Goal: Register for event/course

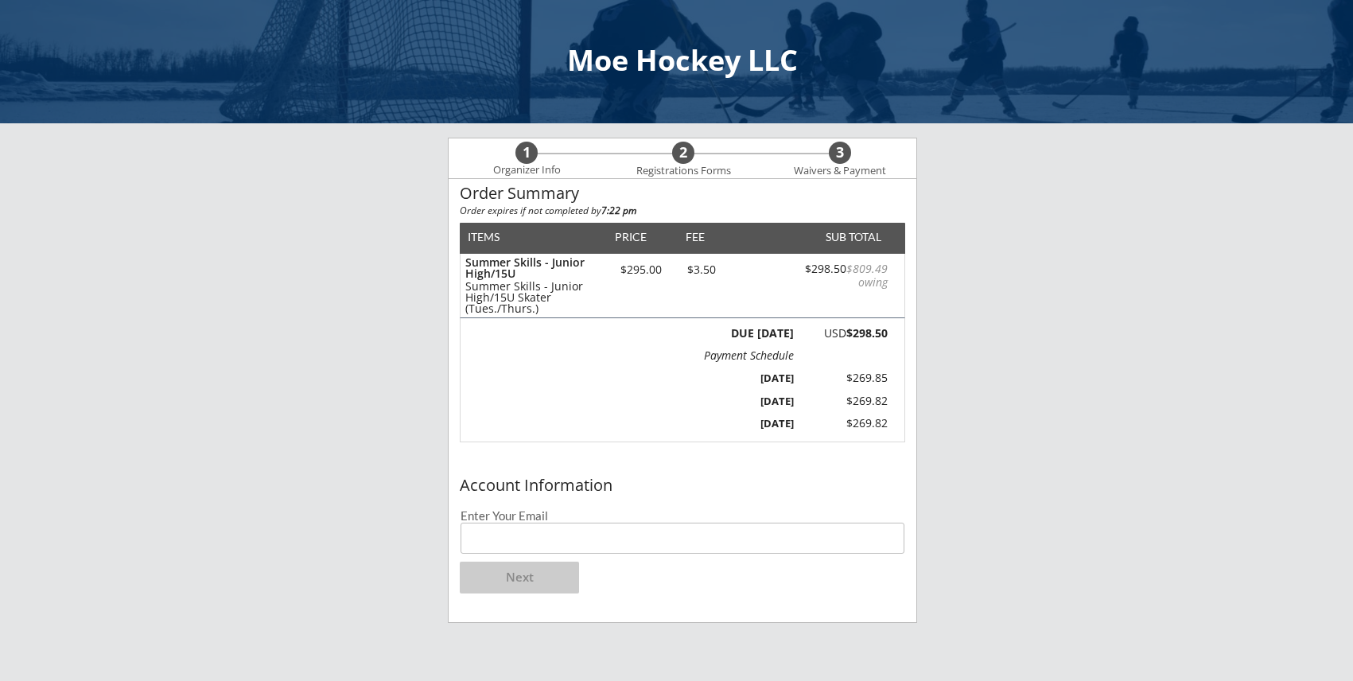
click at [703, 545] on input "email" at bounding box center [683, 538] width 444 height 31
type input "[EMAIL_ADDRESS][PERSON_NAME][DOMAIN_NAME]"
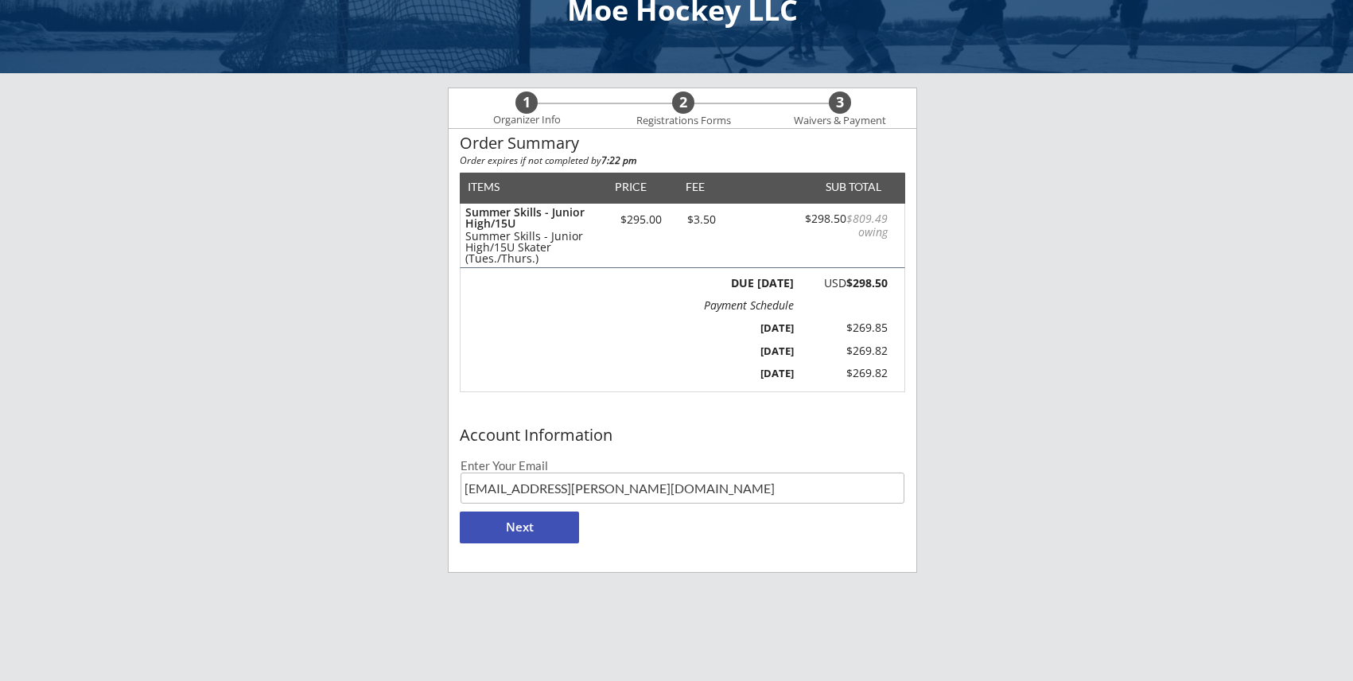
scroll to position [53, 0]
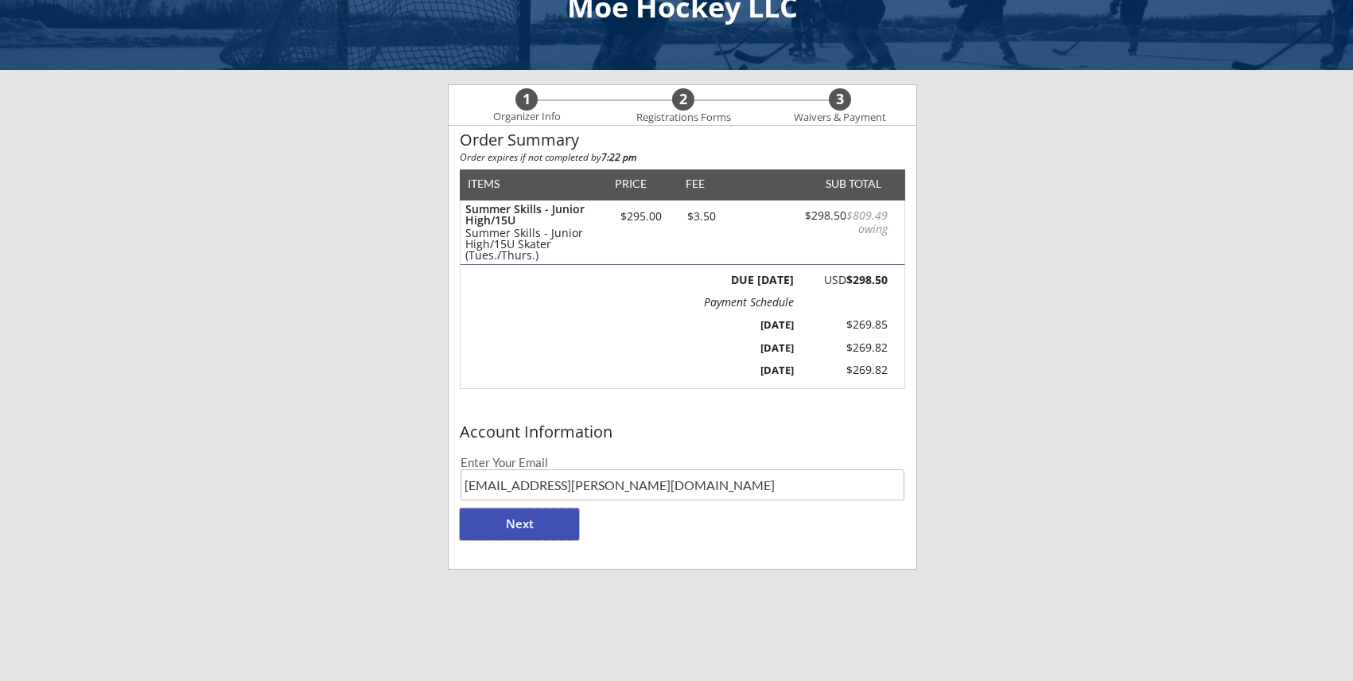
click at [500, 531] on button "Next" at bounding box center [519, 524] width 119 height 32
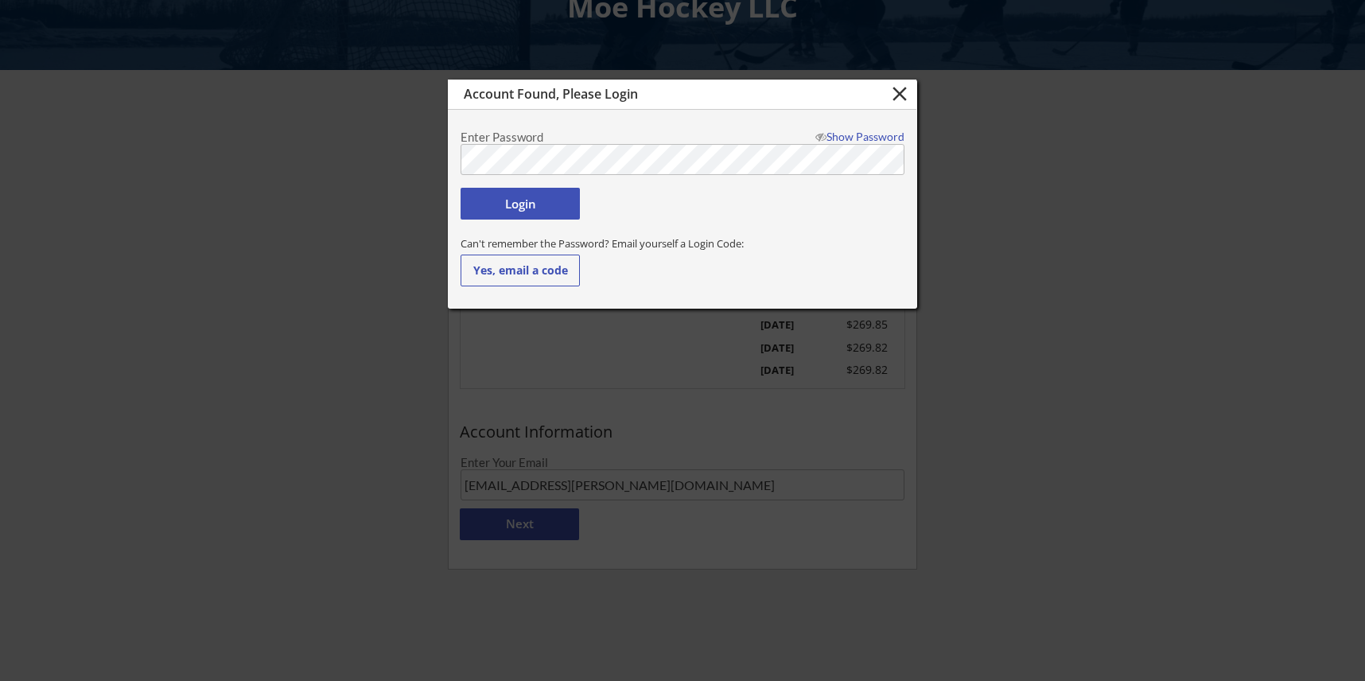
click at [857, 140] on div "Show Password" at bounding box center [856, 136] width 96 height 11
click at [515, 205] on button "Login" at bounding box center [520, 204] width 119 height 32
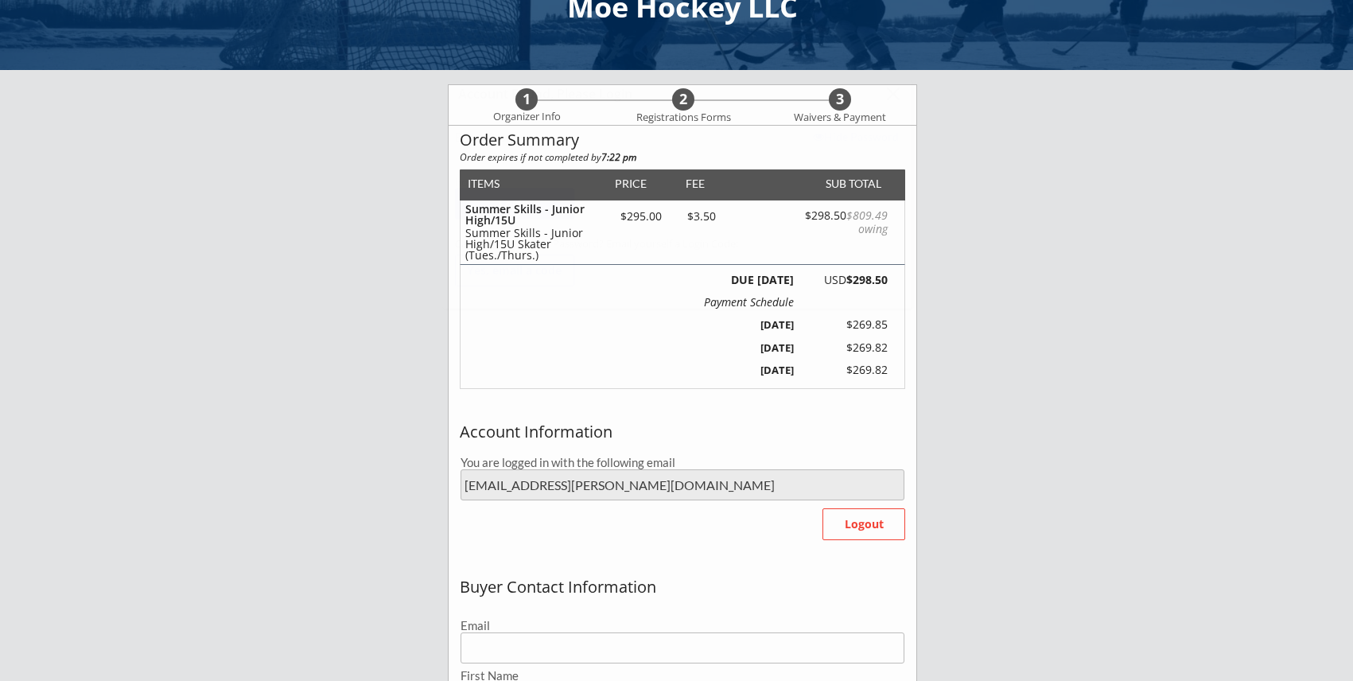
type input "[EMAIL_ADDRESS][PERSON_NAME][DOMAIN_NAME]"
type input "[PERSON_NAME]"
type input "[PHONE_NUMBER]"
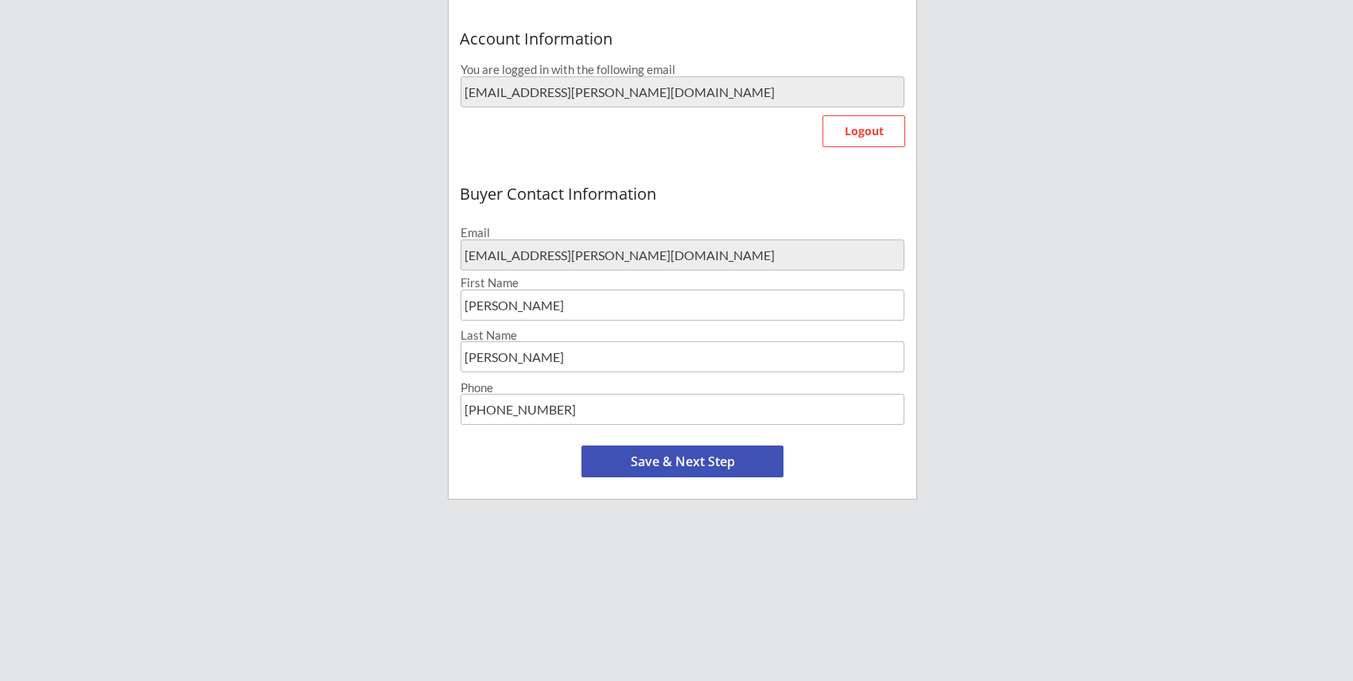
scroll to position [451, 0]
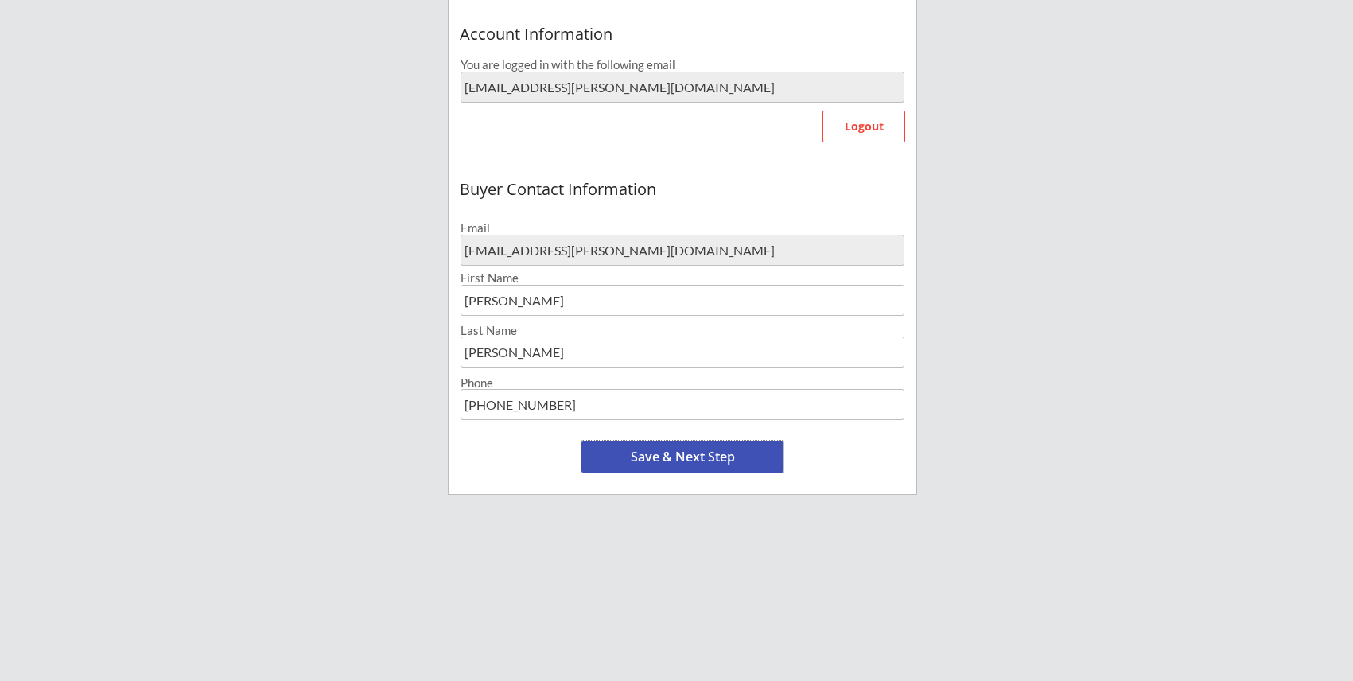
click at [692, 456] on button "Save & Next Step" at bounding box center [682, 457] width 202 height 32
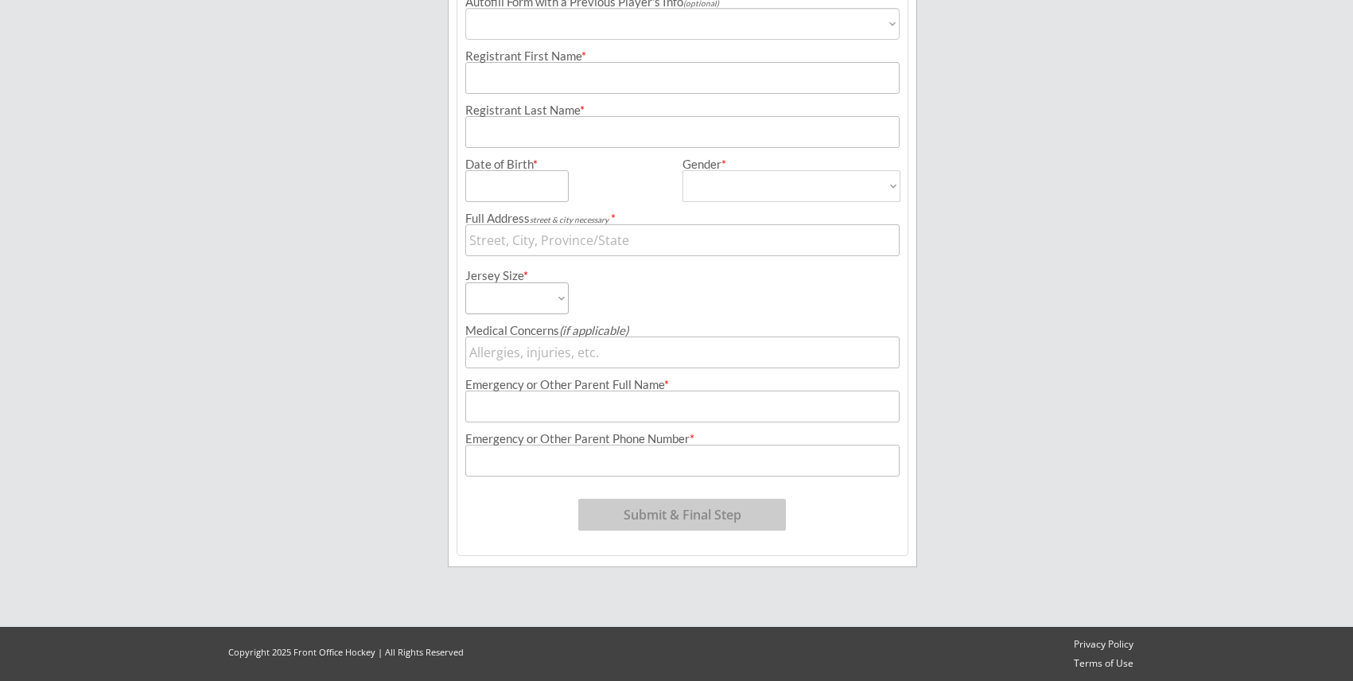
scroll to position [122, 0]
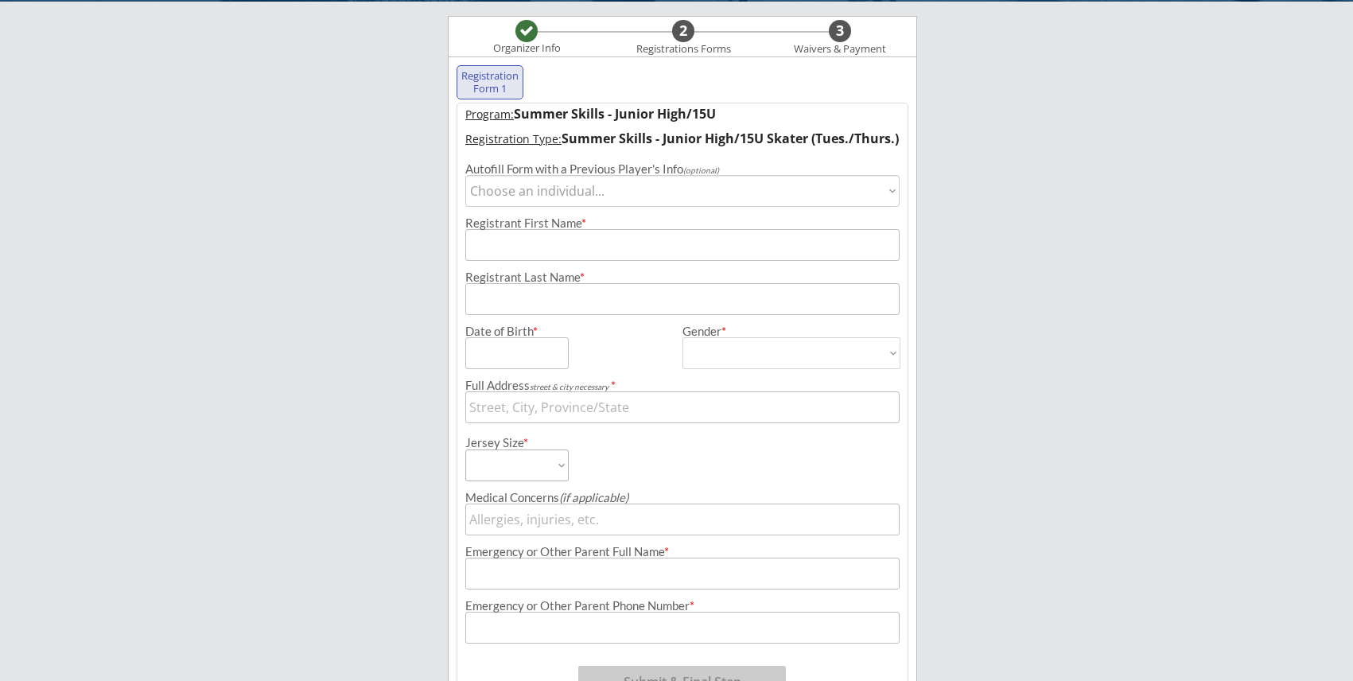
click at [718, 189] on select "Choose an individual... [PERSON_NAME]" at bounding box center [682, 191] width 434 height 32
select select ""1348695171700984260__LOOKUP__1698262254439x752310396756951000""
click at [465, 175] on select "Choose an individual... [PERSON_NAME]" at bounding box center [682, 191] width 434 height 32
type input "[PERSON_NAME]"
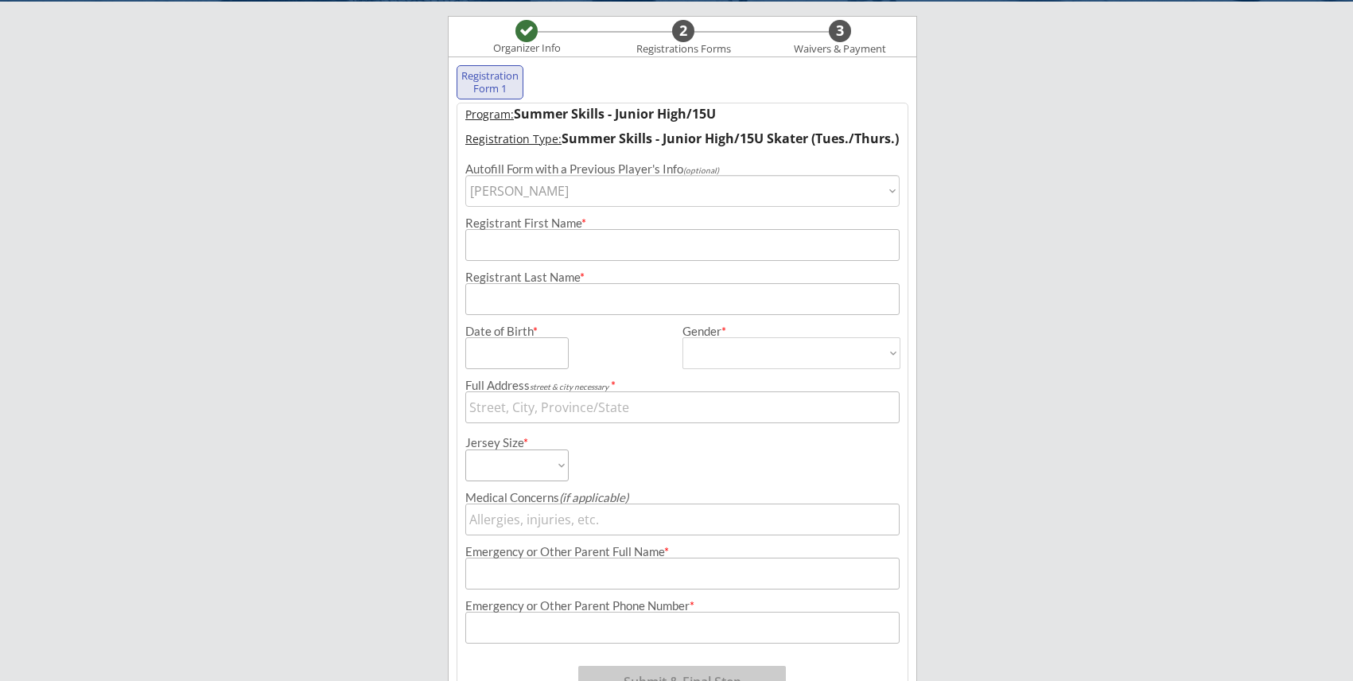
type input "[DATE]"
type input "[STREET_ADDRESS]"
type input "[DEMOGRAPHIC_DATA]"
select select ""[DEMOGRAPHIC_DATA]""
select select ""Adult Small""
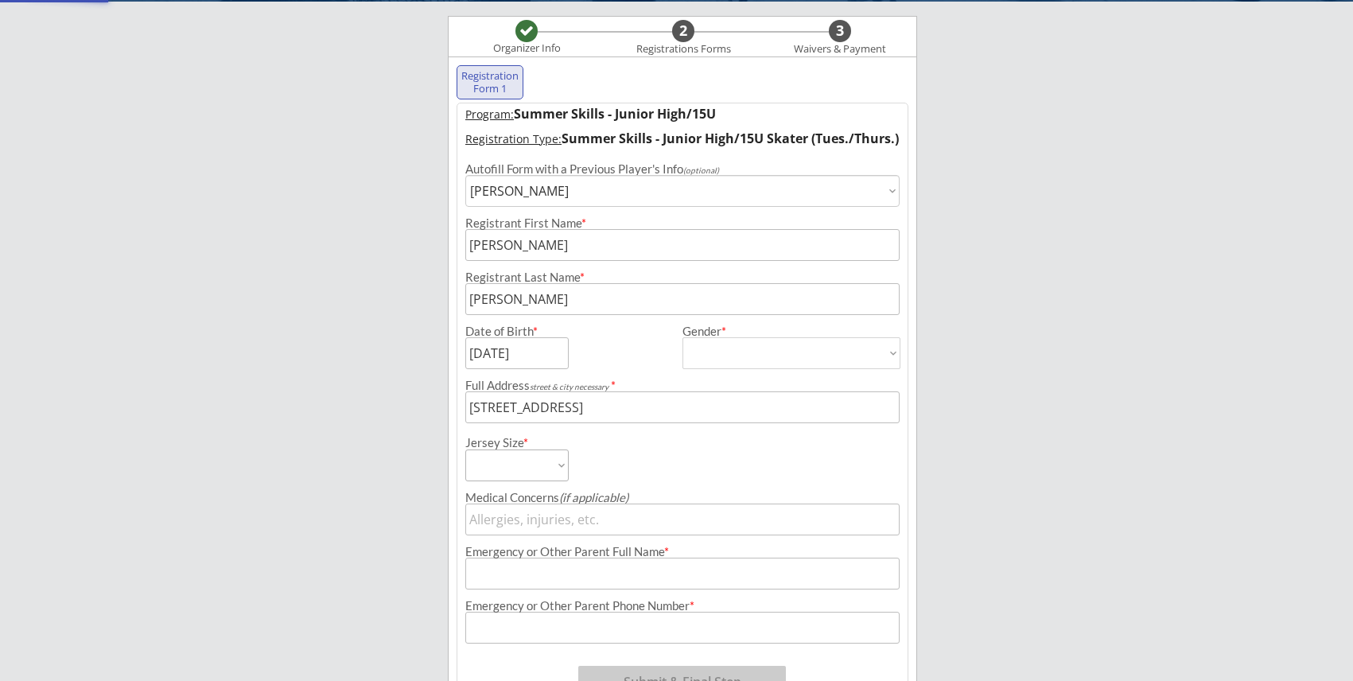
type input "[PERSON_NAME]"
type input "[PHONE_NUMBER]"
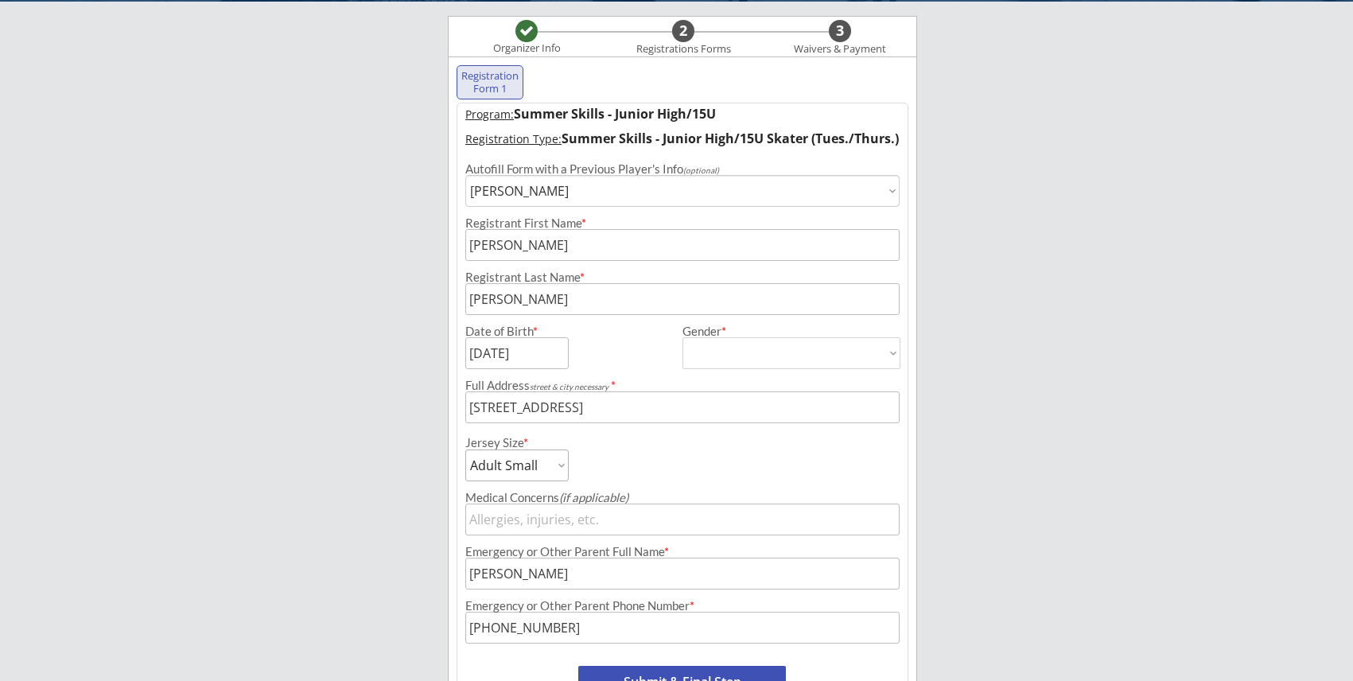
click at [673, 457] on div "Jersey Size * Adult Small Adult Medium Adult Large Adult Goalie Cut Intermediat…" at bounding box center [572, 452] width 215 height 58
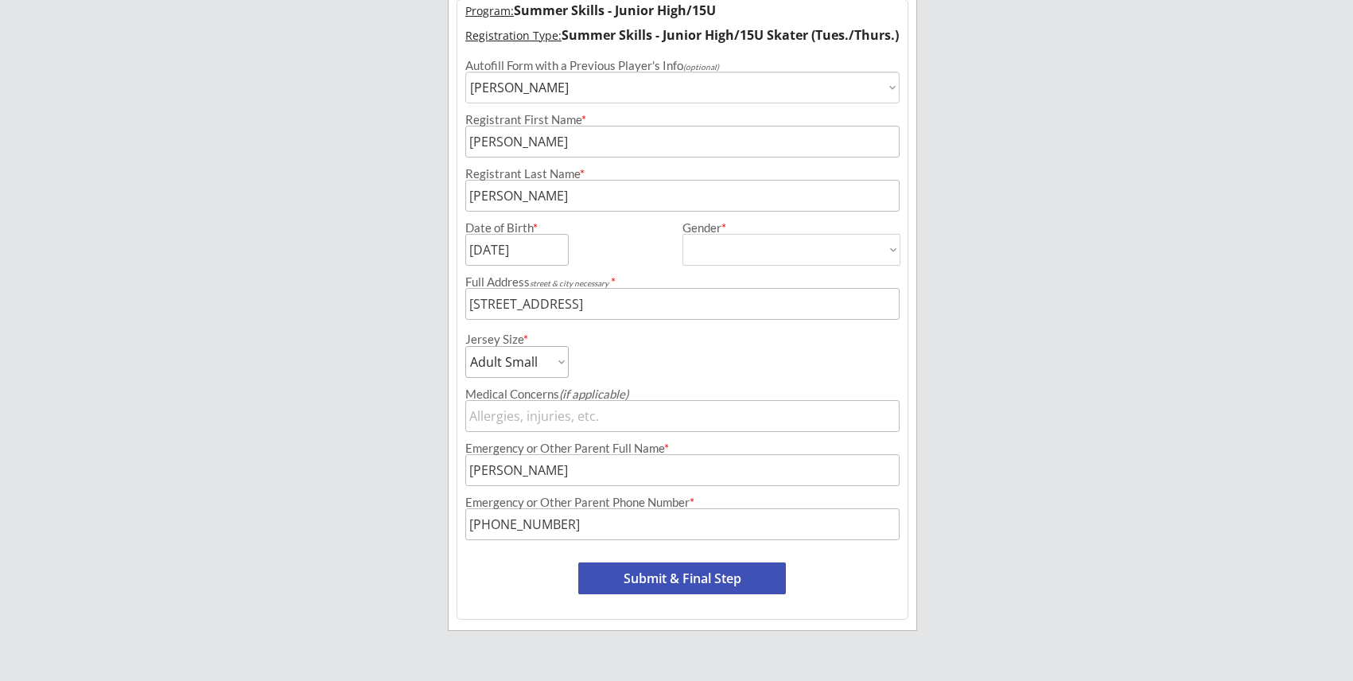
scroll to position [227, 0]
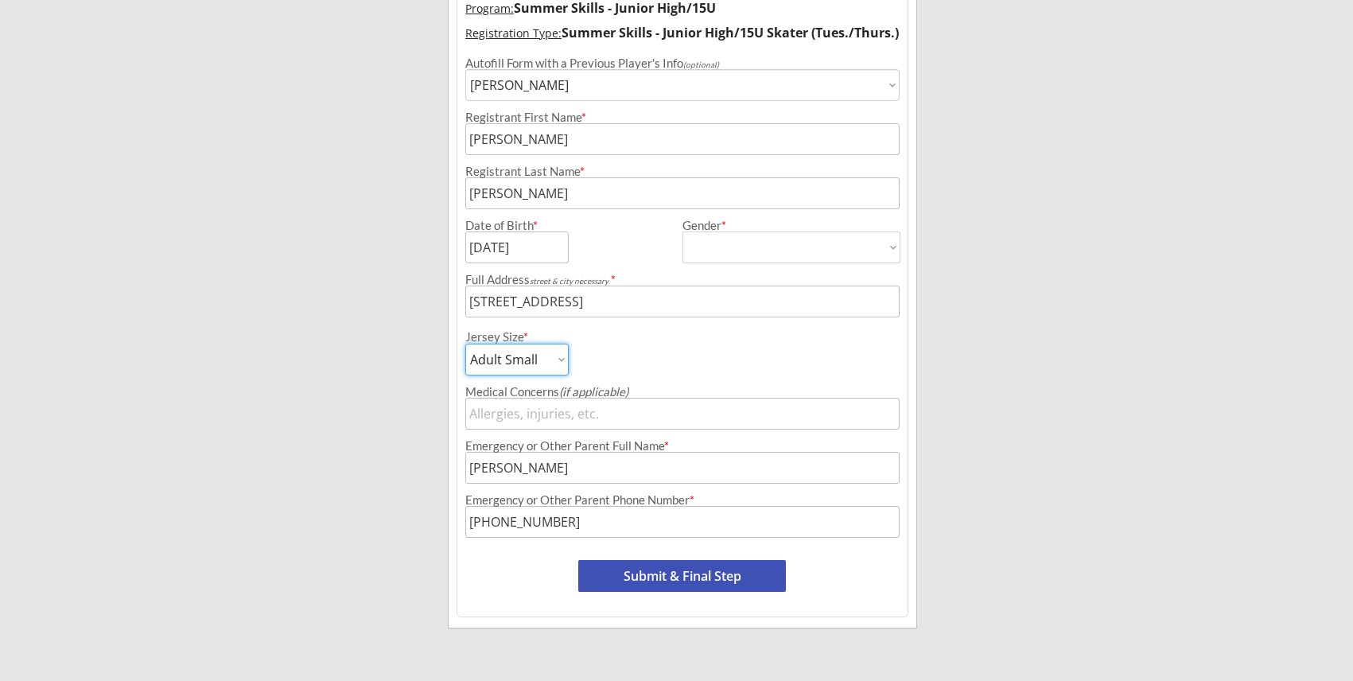
click at [561, 359] on select "Adult Small Adult Medium Adult Large Adult Goalie Cut Intermediate Goalie Cut" at bounding box center [516, 360] width 103 height 32
select select ""Adult Medium""
click at [465, 344] on select "Adult Small Adult Medium Adult Large Adult Goalie Cut Intermediate Goalie Cut" at bounding box center [516, 360] width 103 height 32
click at [678, 366] on div "Jersey Size * Adult Small Adult Medium Adult Large Adult Goalie Cut Intermediat…" at bounding box center [572, 346] width 215 height 58
click at [720, 353] on div "Jersey Size * Adult Small Adult Medium Adult Large Adult Goalie Cut Intermediat…" at bounding box center [682, 346] width 450 height 58
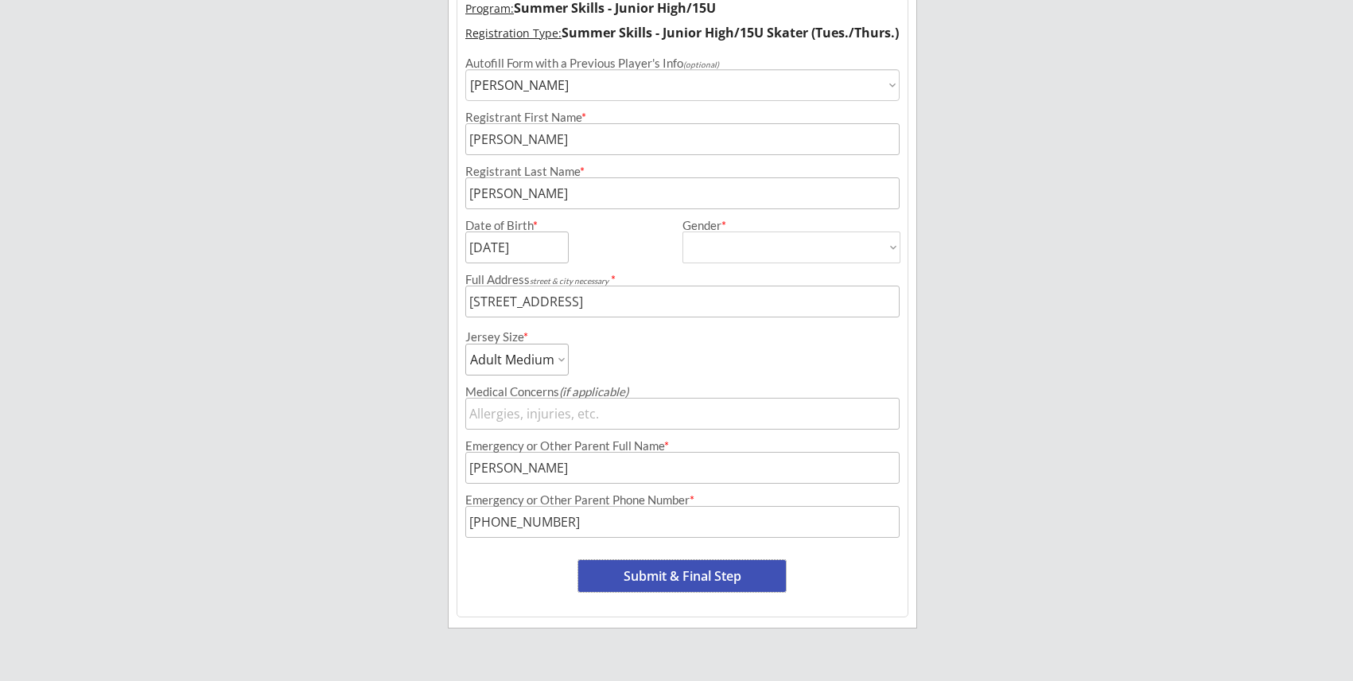
click at [666, 581] on button "Submit & Final Step" at bounding box center [682, 576] width 208 height 32
select select ""Yes, use this card""
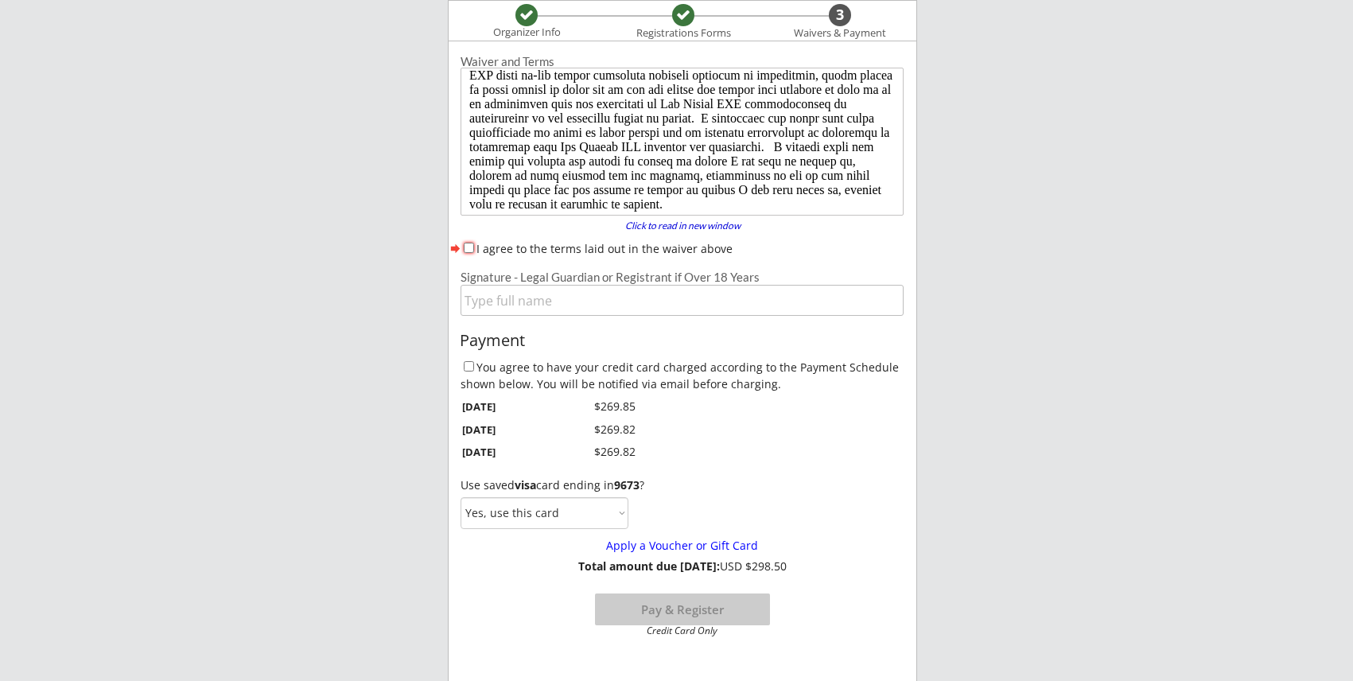
scroll to position [165, 0]
click at [472, 247] on input "I agree to the terms laid out in the waiver above" at bounding box center [469, 248] width 10 height 10
checkbox input "true"
click at [505, 305] on input "input" at bounding box center [682, 300] width 443 height 31
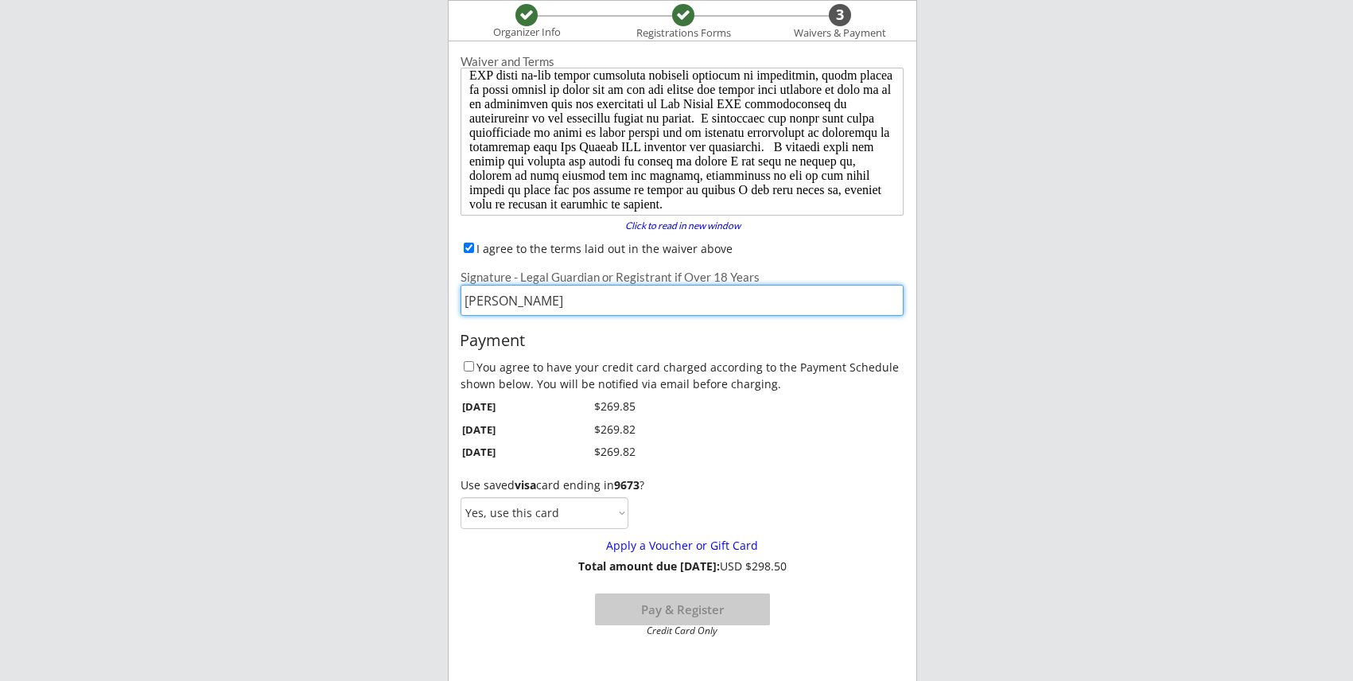
type input "[PERSON_NAME]"
click at [468, 363] on input "You agree to have your credit card charged according to the Payment Schedule sh…" at bounding box center [469, 366] width 10 height 10
checkbox input "true"
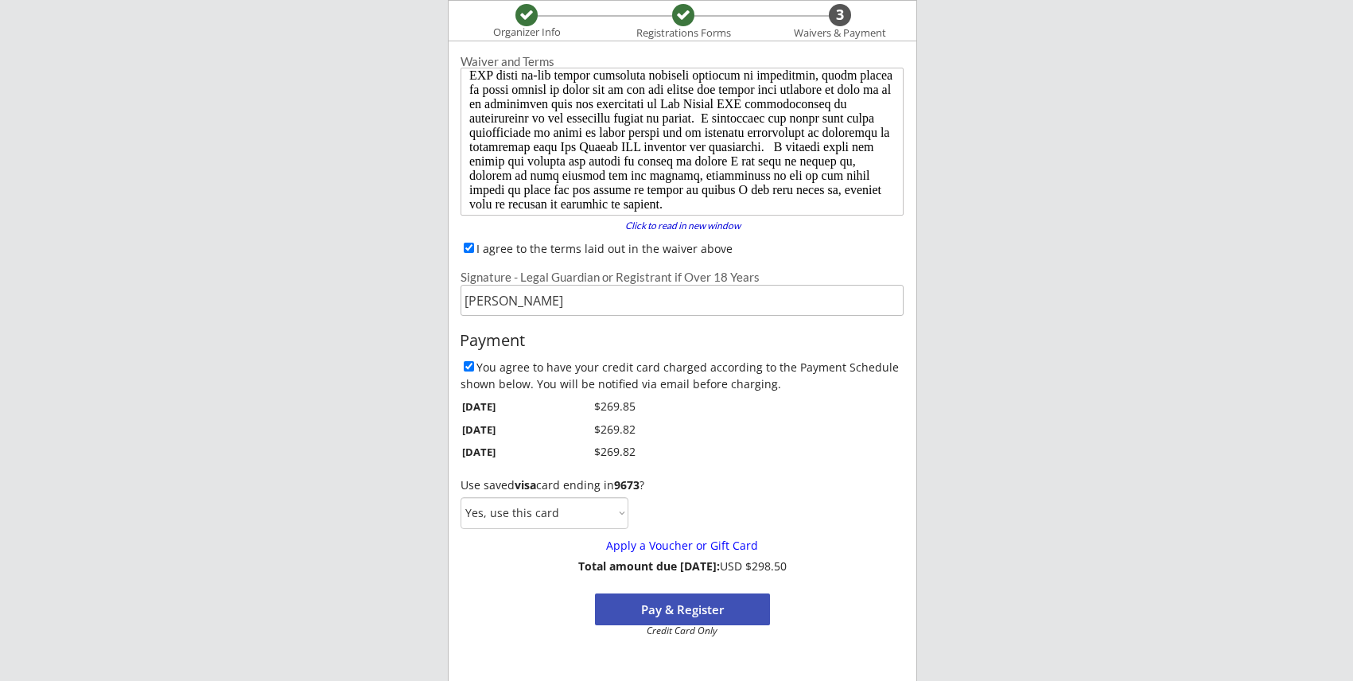
click at [702, 612] on button "Pay & Register" at bounding box center [682, 609] width 175 height 32
